Goal: Find specific page/section

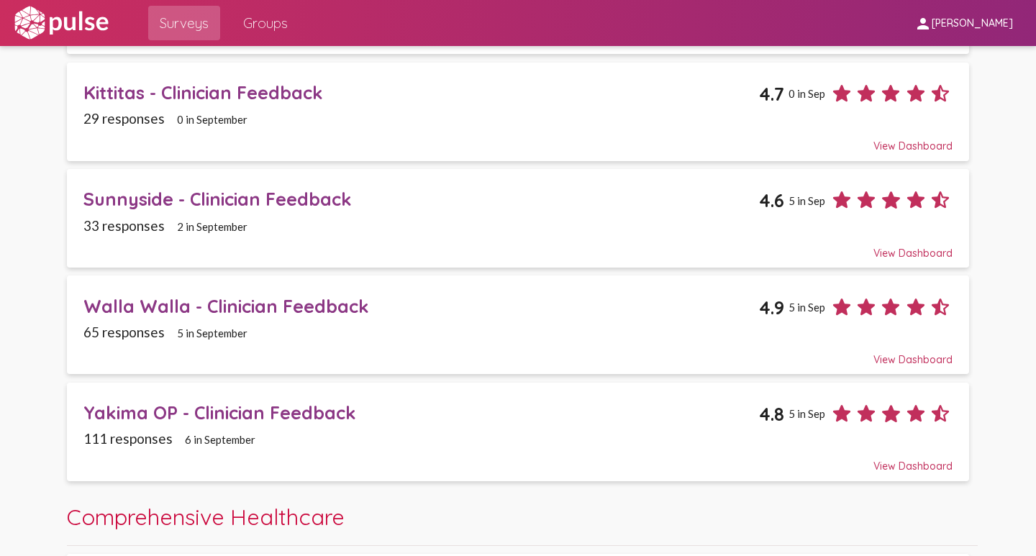
scroll to position [72, 0]
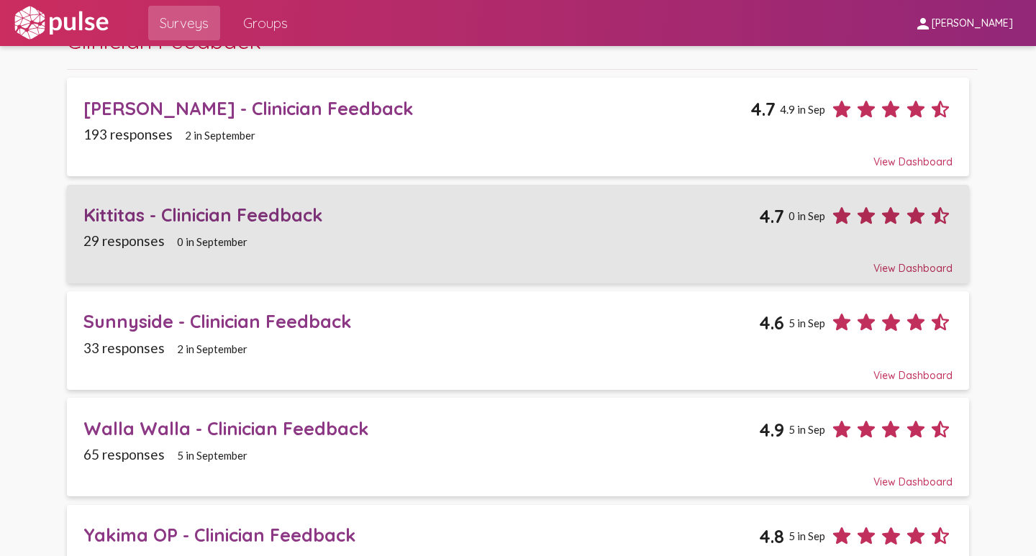
click at [122, 212] on div "Kittitas - Clinician Feedback" at bounding box center [421, 215] width 676 height 22
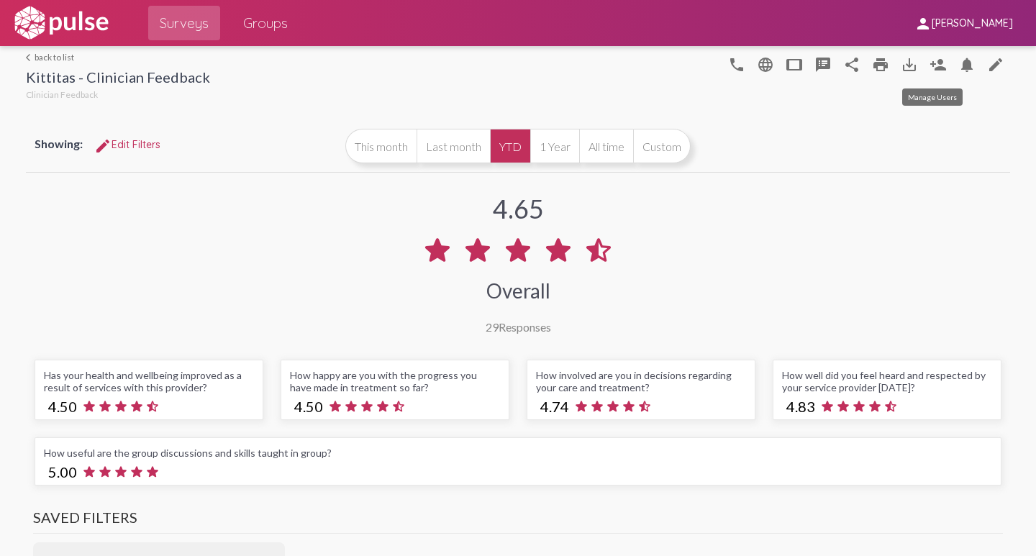
click at [930, 68] on mat-icon "person_add" at bounding box center [938, 64] width 17 height 17
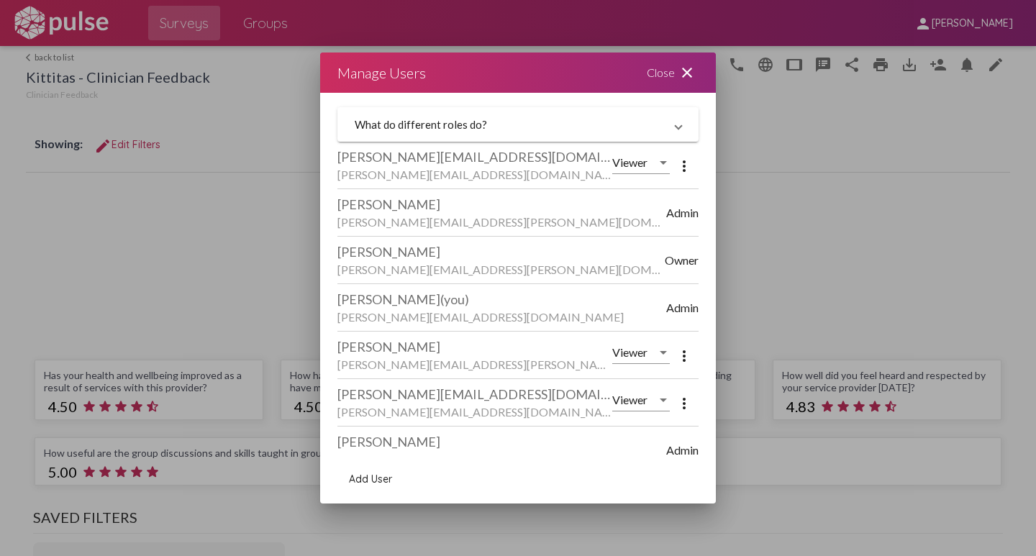
click at [685, 70] on mat-icon "close" at bounding box center [687, 72] width 17 height 17
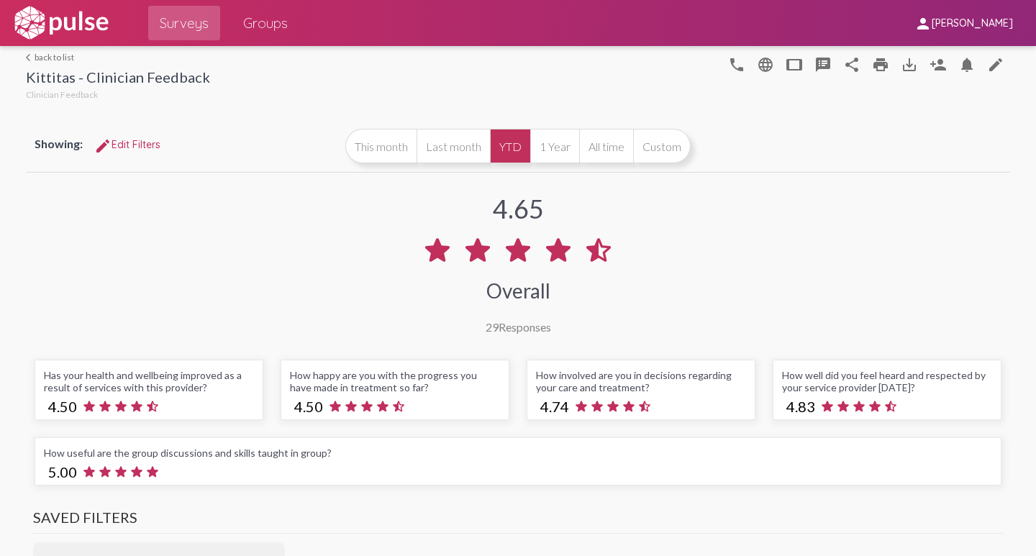
click at [49, 58] on link "arrow_back_ios back to list" at bounding box center [118, 57] width 184 height 11
